Goal: Transaction & Acquisition: Purchase product/service

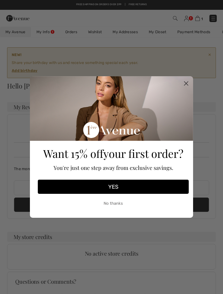
click at [116, 204] on button "No thanks" at bounding box center [113, 203] width 151 height 14
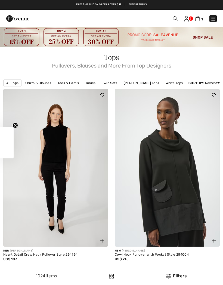
checkbox input "true"
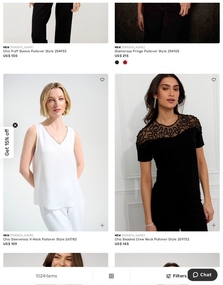
scroll to position [382, 0]
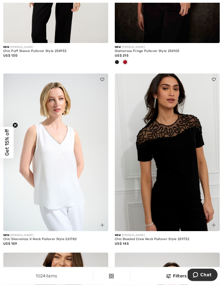
click at [201, 220] on img at bounding box center [167, 153] width 105 height 158
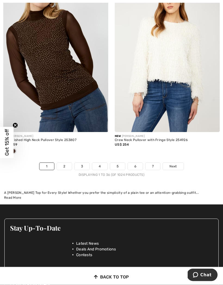
scroll to position [3308, 0]
click at [68, 163] on link "2" at bounding box center [64, 166] width 15 height 7
